Goal: Information Seeking & Learning: Learn about a topic

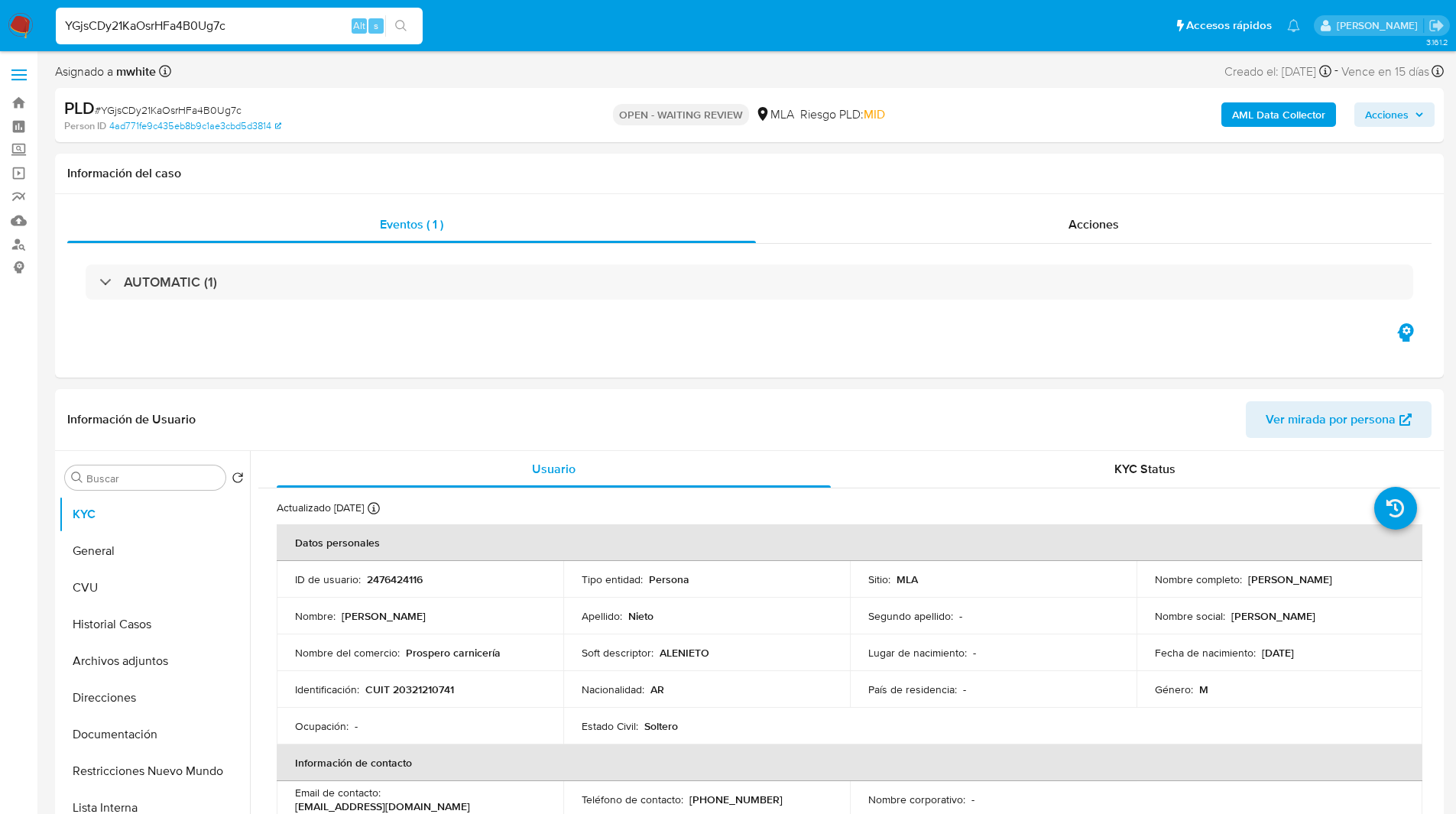
select select "10"
click at [562, 31] on ul "Pausado Ver notificaciones YGjsCDy21KaOsrHFa4B0Ug7c Alt s Accesos rápidos Presi…" at bounding box center [677, 25] width 1259 height 38
click at [839, 88] on div "PLD # YGjsCDy21KaOsrHFa4B0Ug7c Person ID 4ad771fe9c435eb8b9c1ae3cbd5d3814 OPEN …" at bounding box center [749, 115] width 1389 height 54
click at [579, 159] on div "Información del caso" at bounding box center [749, 174] width 1389 height 40
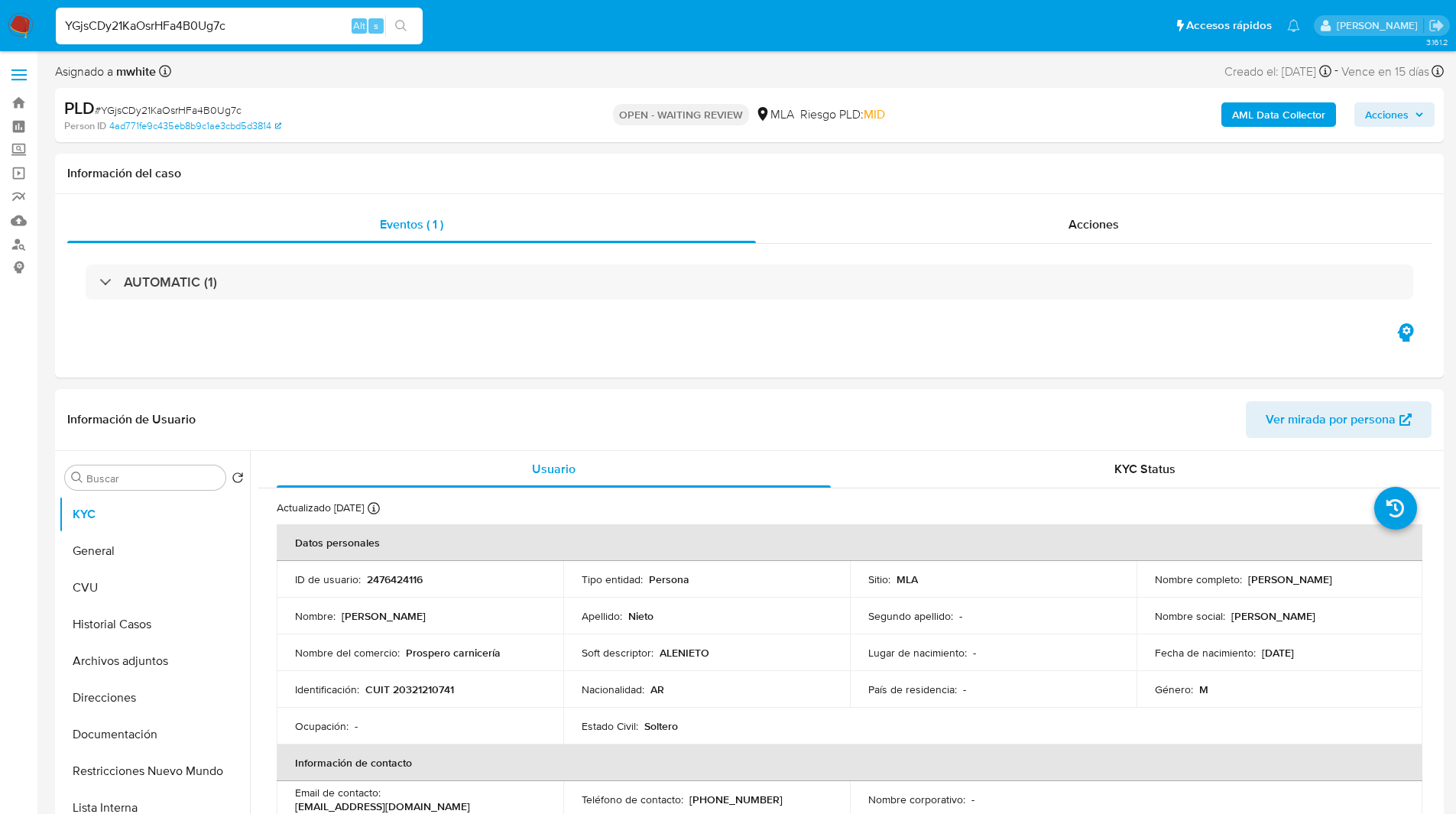
click at [543, 110] on div "OPEN - WAITING REVIEW MLA Riesgo PLD: MID" at bounding box center [749, 115] width 453 height 36
click at [465, 45] on ul "Pausado Ver notificaciones YGjsCDy21KaOsrHFa4B0Ug7c Alt s Accesos rápidos Presi…" at bounding box center [677, 25] width 1259 height 38
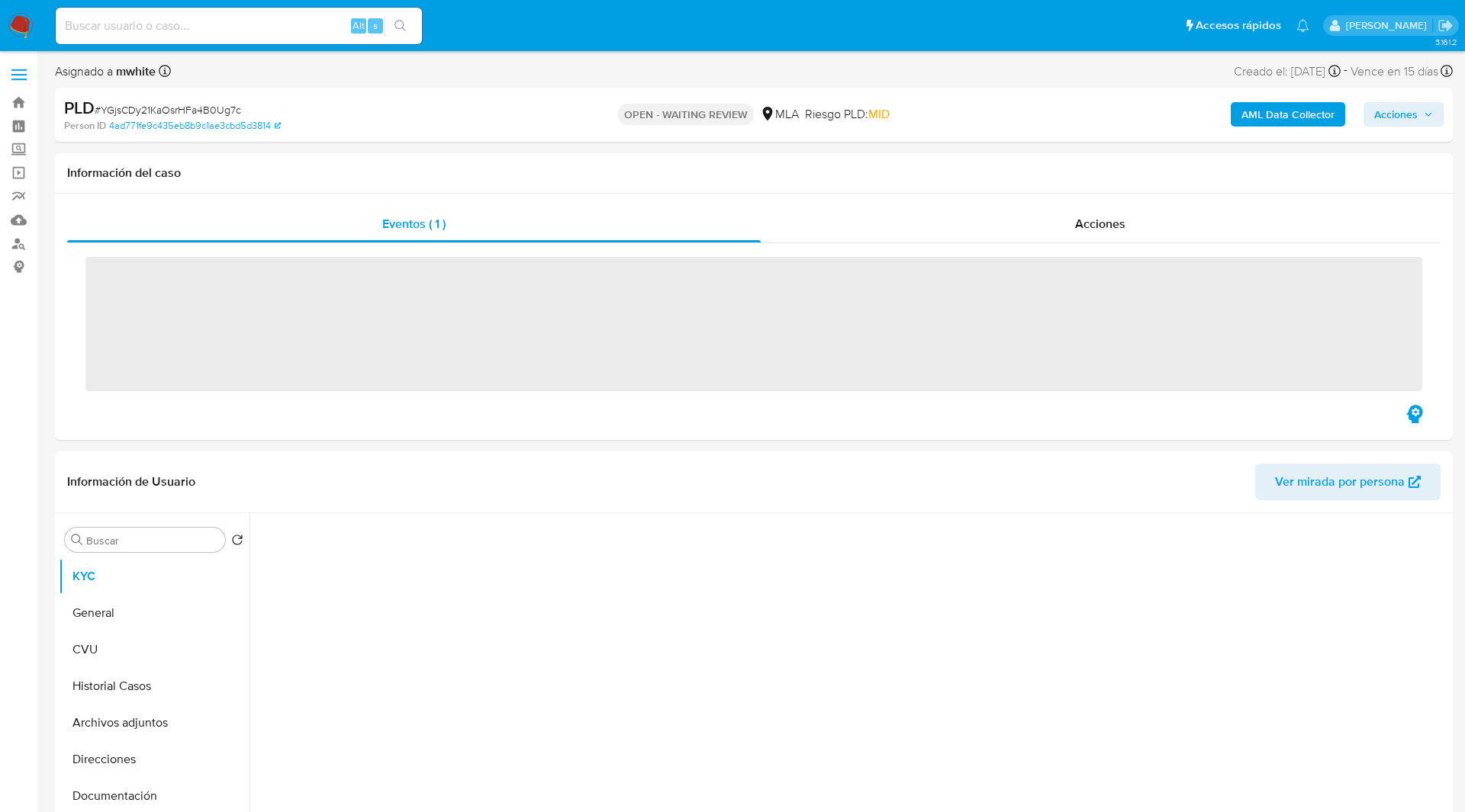
click at [483, 35] on ul "Pausado Ver notificaciones Alt s Accesos rápidos Presiona las siguientes teclas…" at bounding box center [682, 25] width 1269 height 38
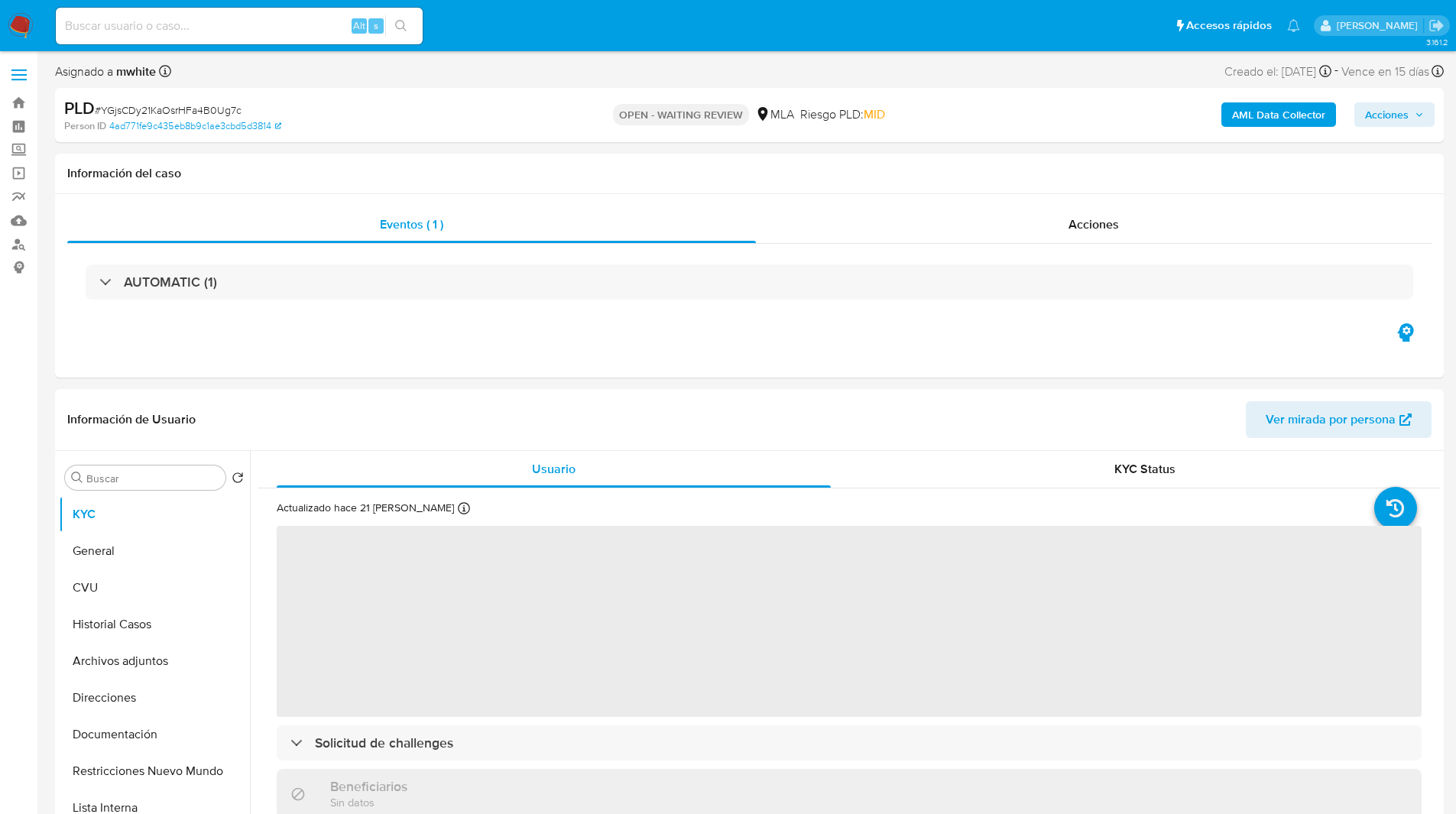
click at [460, 18] on ul "Pausado Ver notificaciones Alt s Accesos rápidos Presiona las siguientes teclas…" at bounding box center [677, 25] width 1259 height 38
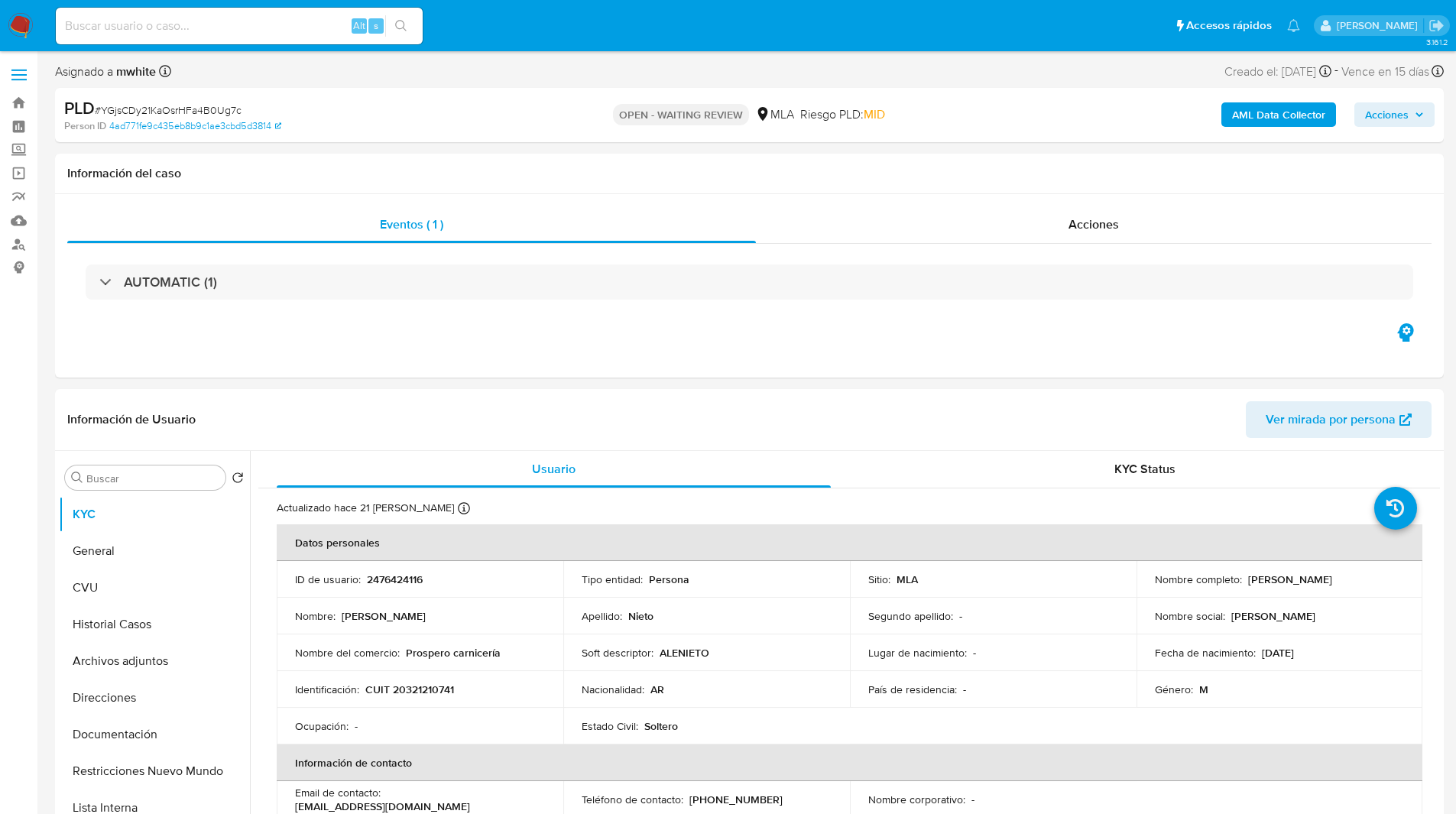
select select "10"
click at [460, 18] on ul "Pausado Ver notificaciones Alt s Accesos rápidos Presiona las siguientes teclas…" at bounding box center [677, 25] width 1259 height 38
click at [450, 13] on ul "Pausado Ver notificaciones Alt s Accesos rápidos Presiona las siguientes teclas…" at bounding box center [677, 25] width 1259 height 38
click at [892, 34] on ul "Pausado Ver notificaciones Alt s Accesos rápidos Presiona las siguientes teclas…" at bounding box center [677, 25] width 1259 height 38
click at [564, 28] on ul "Pausado Ver notificaciones Alt s Accesos rápidos Presiona las siguientes teclas…" at bounding box center [677, 25] width 1259 height 38
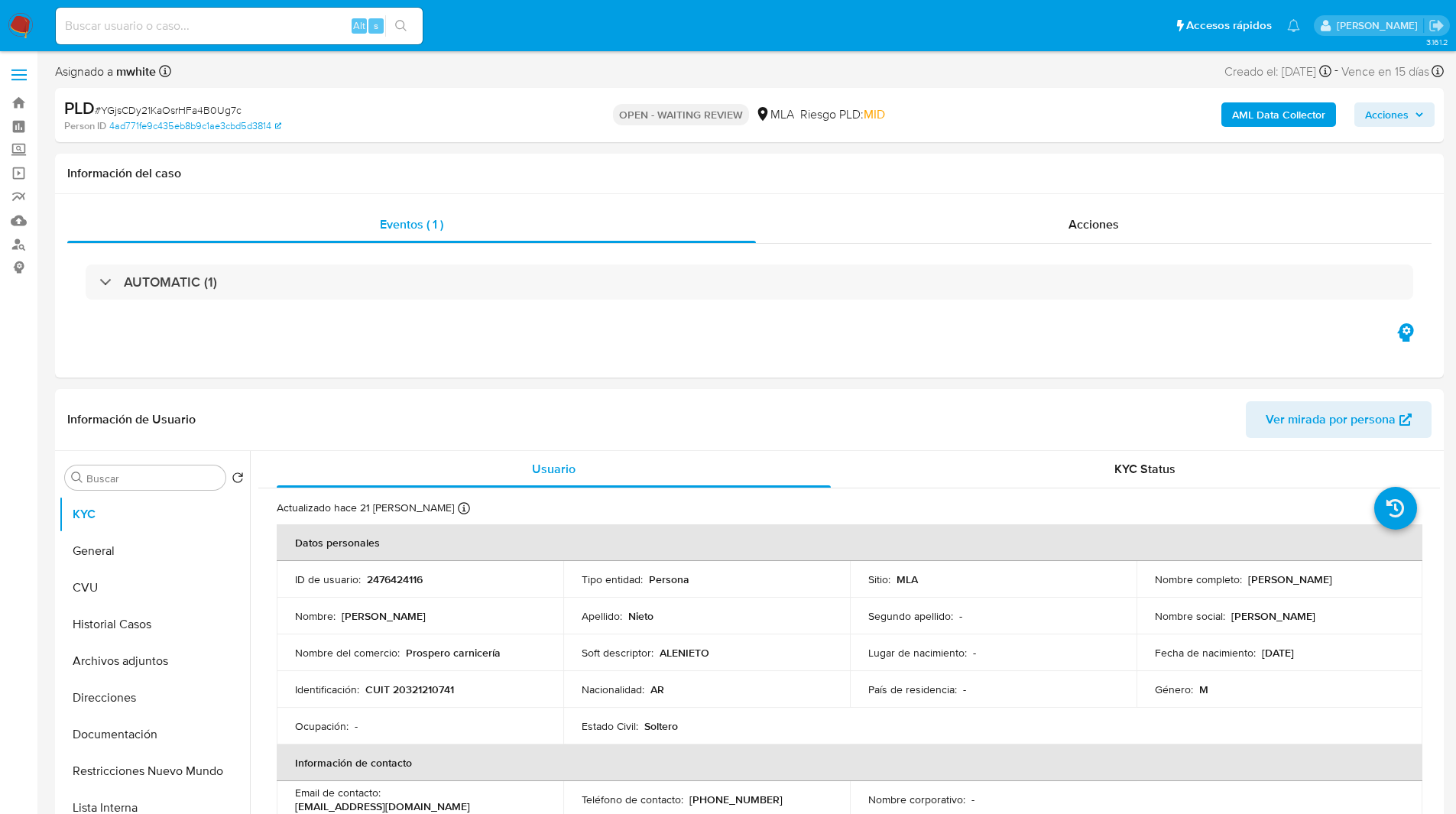
click at [539, 42] on ul "Pausado Ver notificaciones Alt s Accesos rápidos Presiona las siguientes teclas…" at bounding box center [677, 25] width 1259 height 38
click at [649, 24] on ul "Pausado Ver notificaciones Alt s Accesos rápidos Presiona las siguientes teclas…" at bounding box center [677, 25] width 1259 height 38
click at [651, 24] on ul "Pausado Ver notificaciones Alt s Accesos rápidos Presiona las siguientes teclas…" at bounding box center [677, 25] width 1259 height 38
click at [730, 23] on ul "Pausado Ver notificaciones Alt s Accesos rápidos Presiona las siguientes teclas…" at bounding box center [677, 25] width 1259 height 38
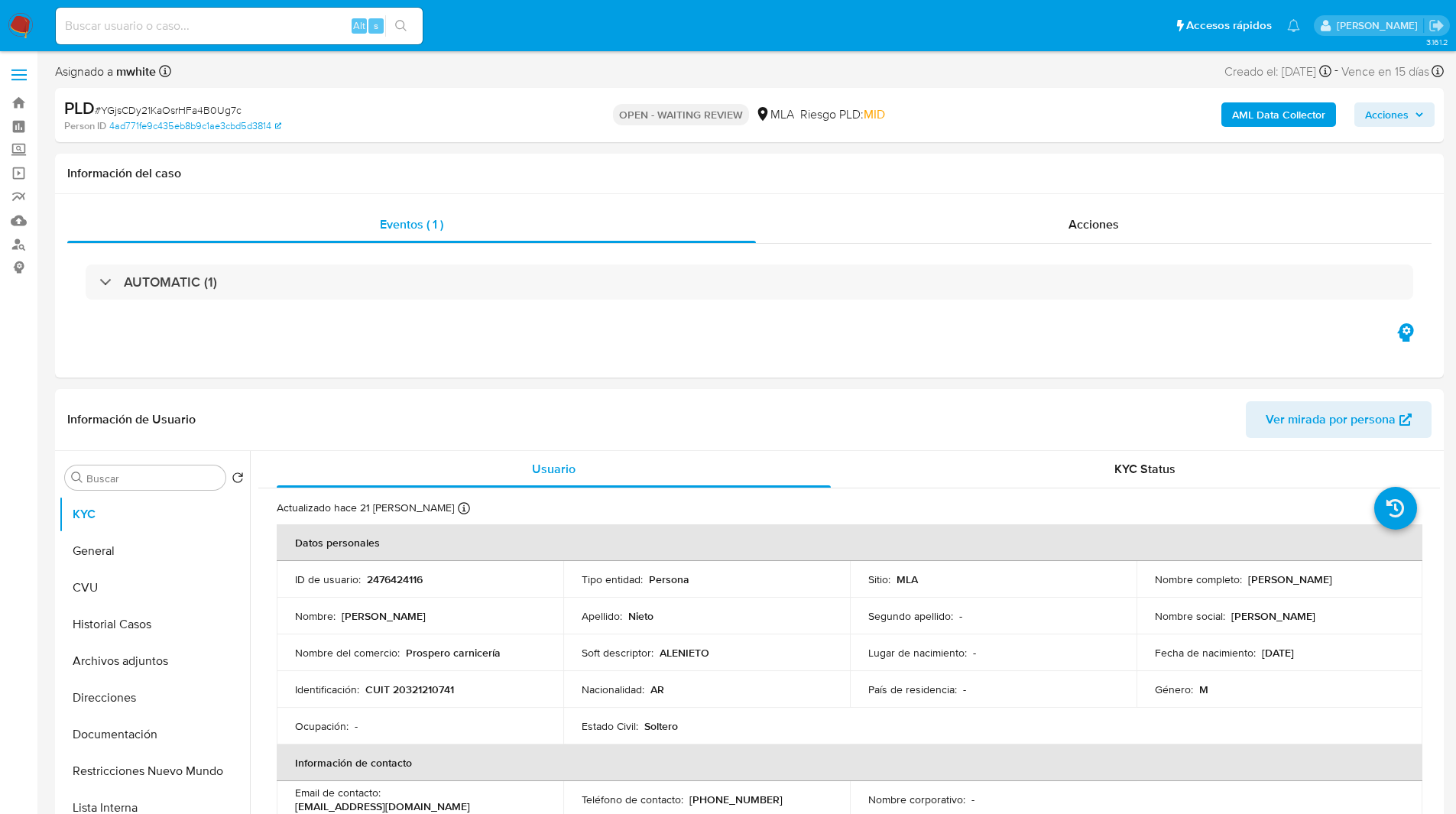
click at [746, 27] on ul "Pausado Ver notificaciones Alt s Accesos rápidos Presiona las siguientes teclas…" at bounding box center [677, 25] width 1259 height 38
click at [421, 44] on div "Alt s" at bounding box center [239, 25] width 367 height 43
click at [544, 38] on ul "Pausado Ver notificaciones Alt s Accesos rápidos Presiona las siguientes teclas…" at bounding box center [677, 25] width 1259 height 38
click at [522, 39] on ul "Pausado Ver notificaciones Alt s Accesos rápidos Presiona las siguientes teclas…" at bounding box center [677, 25] width 1259 height 38
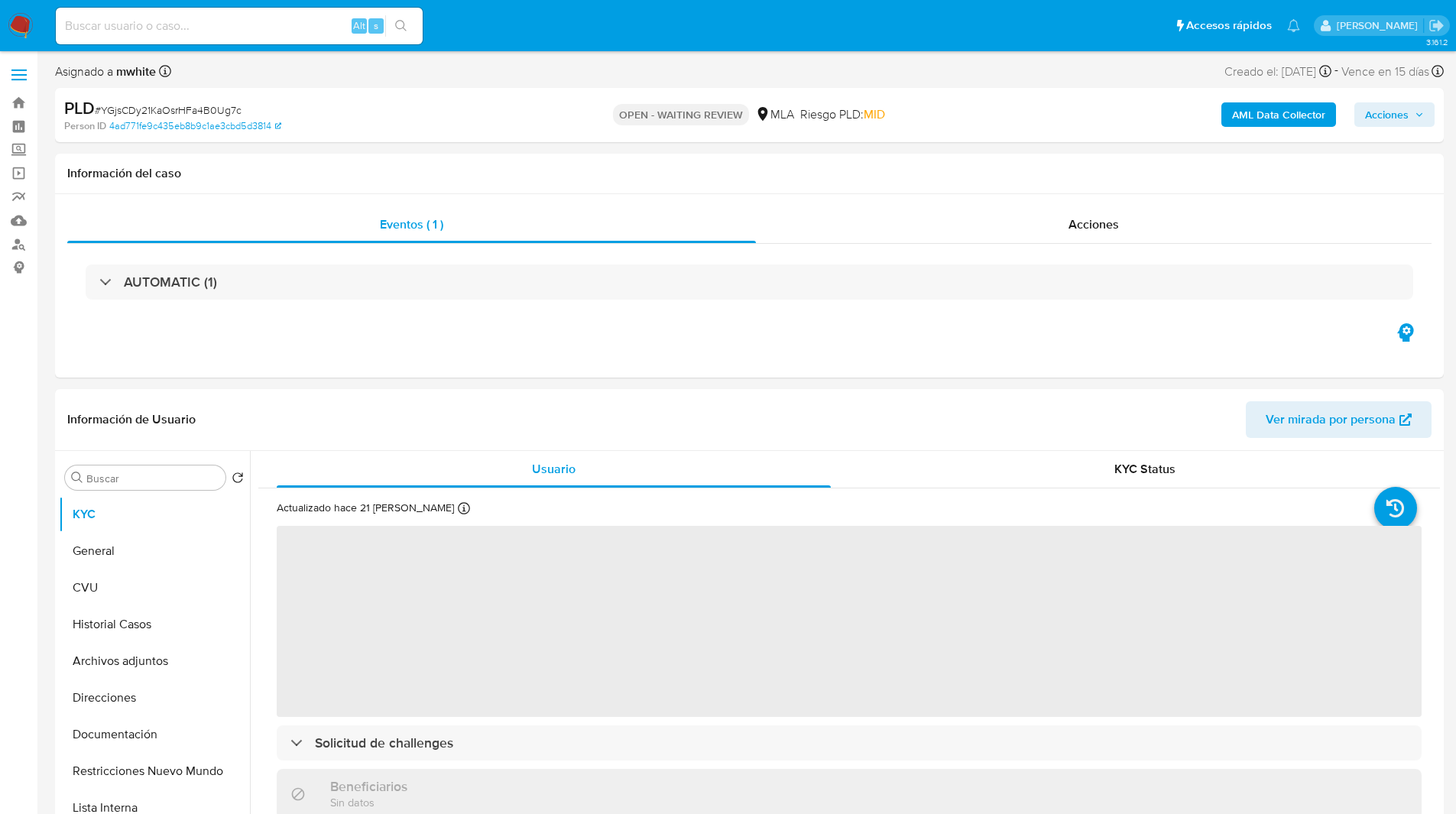
select select "10"
